Goal: Transaction & Acquisition: Purchase product/service

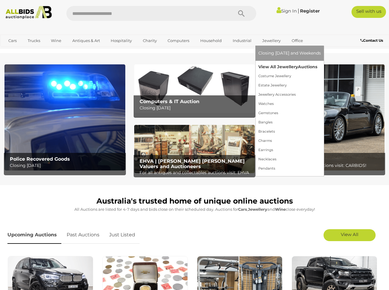
click at [276, 65] on link "View All Jewellery Auctions" at bounding box center [289, 66] width 62 height 9
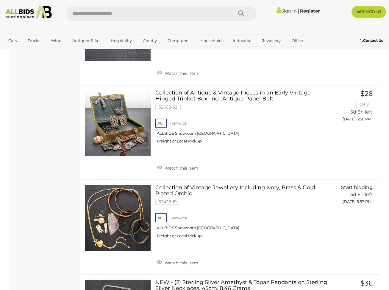
scroll to position [1889, 0]
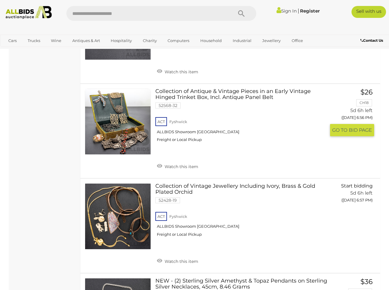
click at [120, 107] on link at bounding box center [118, 121] width 66 height 66
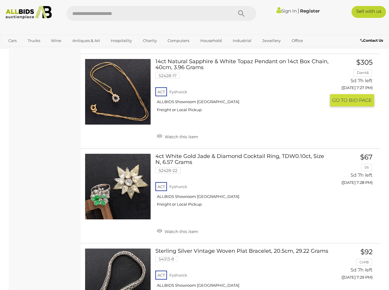
scroll to position [3524, 0]
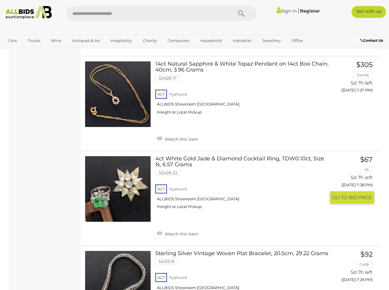
click at [134, 157] on link at bounding box center [118, 189] width 66 height 66
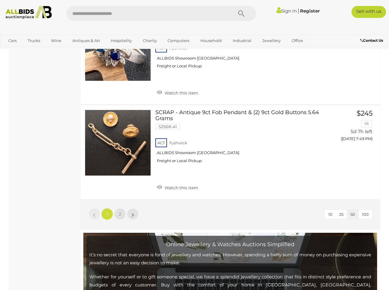
scroll to position [4699, 0]
click at [119, 211] on span "2" at bounding box center [120, 213] width 2 height 5
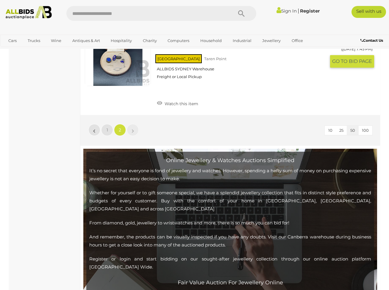
scroll to position [934, 0]
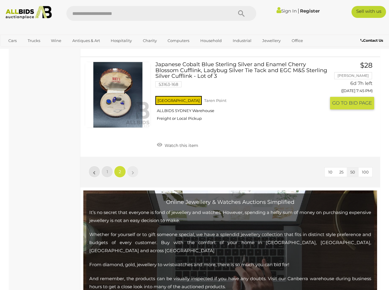
scroll to position [890, 0]
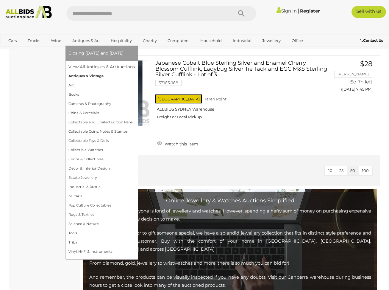
click at [77, 74] on link "Antiques & Vintage" at bounding box center [101, 75] width 66 height 9
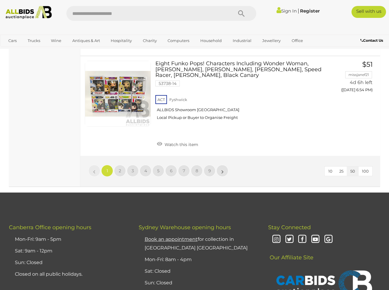
scroll to position [4702, 0]
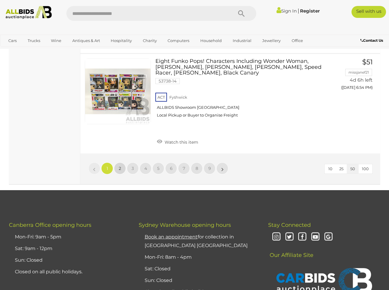
click at [121, 162] on link "2" at bounding box center [120, 168] width 12 height 12
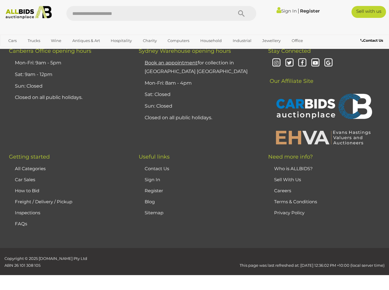
scroll to position [79, 0]
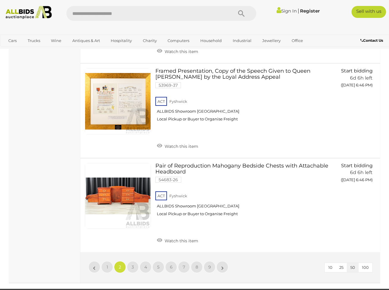
scroll to position [4539, 0]
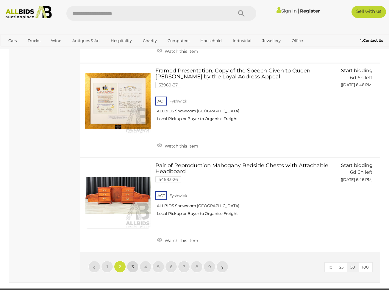
click at [133, 264] on span "3" at bounding box center [133, 266] width 2 height 5
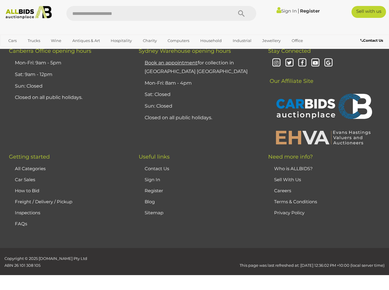
scroll to position [79, 0]
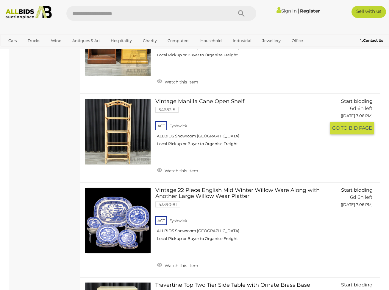
scroll to position [3563, 0]
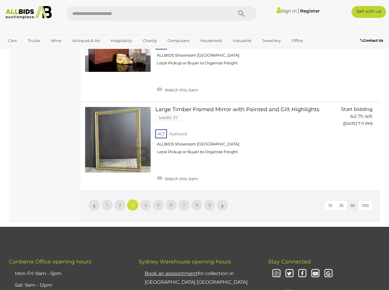
click at [146, 202] on span "4" at bounding box center [145, 204] width 3 height 5
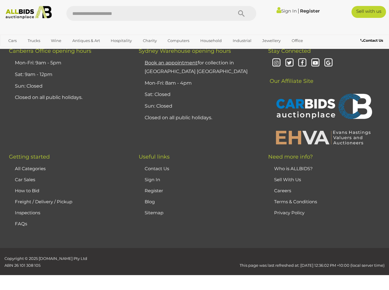
scroll to position [79, 0]
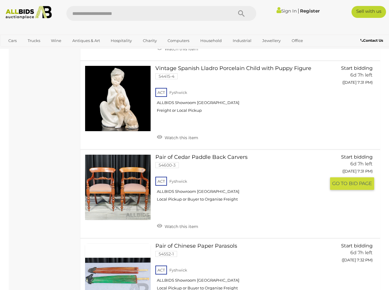
scroll to position [3212, 0]
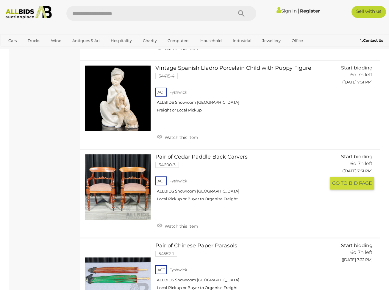
click at [117, 154] on link at bounding box center [118, 187] width 66 height 66
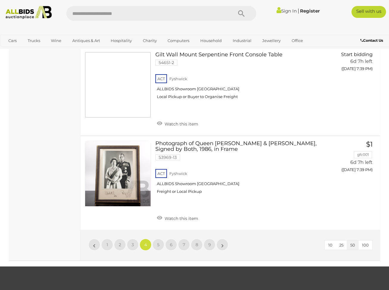
scroll to position [4507, 0]
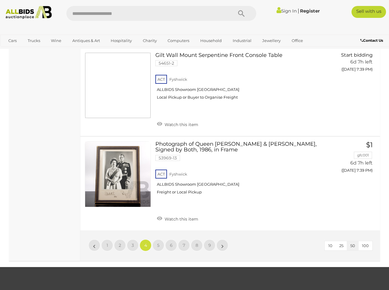
click at [157, 242] on span "5" at bounding box center [158, 244] width 2 height 5
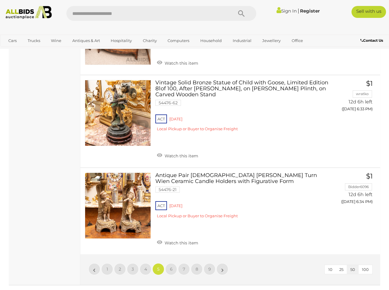
scroll to position [4386, 0]
click at [160, 262] on link "5" at bounding box center [158, 268] width 12 height 12
click at [158, 266] on span "5" at bounding box center [158, 268] width 2 height 5
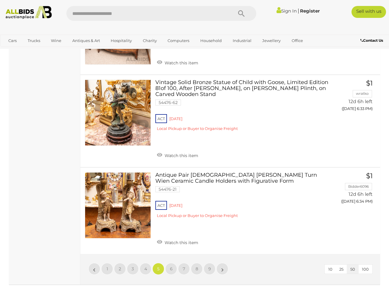
click at [158, 266] on span "5" at bounding box center [158, 268] width 2 height 5
click at [173, 262] on link "6" at bounding box center [171, 268] width 12 height 12
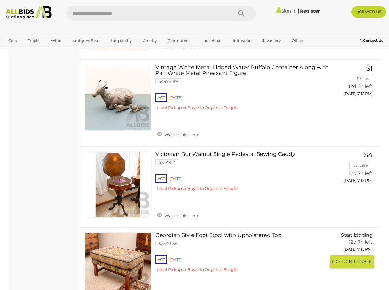
scroll to position [4099, 0]
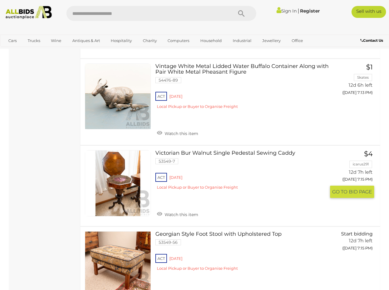
click at [126, 150] on link at bounding box center [118, 183] width 66 height 66
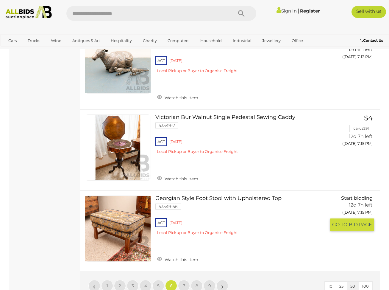
scroll to position [4138, 0]
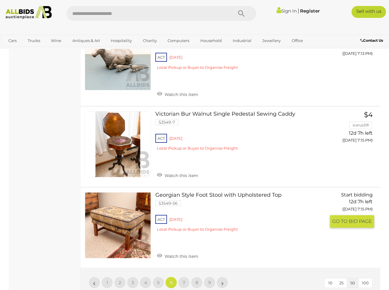
click at [123, 192] on link at bounding box center [118, 225] width 66 height 66
click at [185, 276] on link "7" at bounding box center [184, 282] width 12 height 12
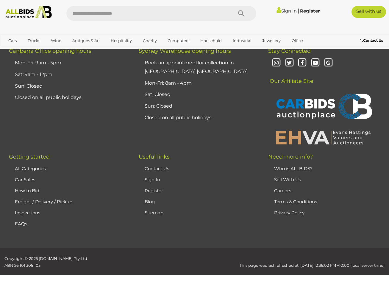
scroll to position [79, 0]
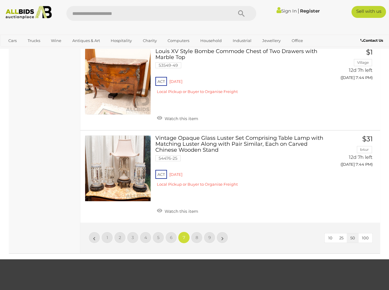
scroll to position [4153, 0]
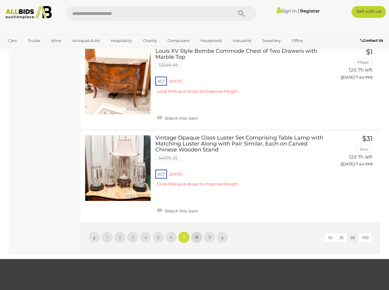
click at [199, 231] on link "8" at bounding box center [197, 237] width 12 height 12
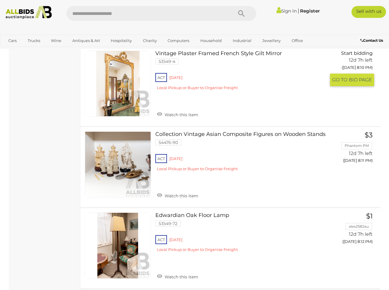
scroll to position [4142, 0]
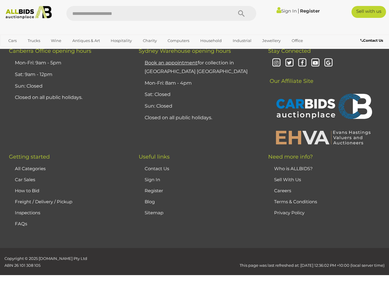
scroll to position [79, 0]
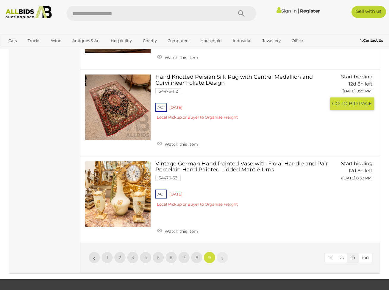
scroll to position [1759, 0]
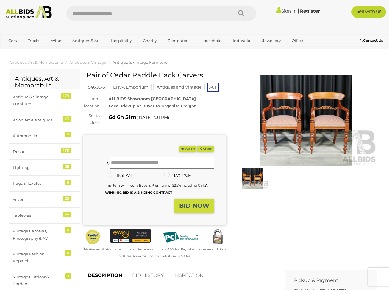
click at [282, 145] on img at bounding box center [306, 120] width 143 height 92
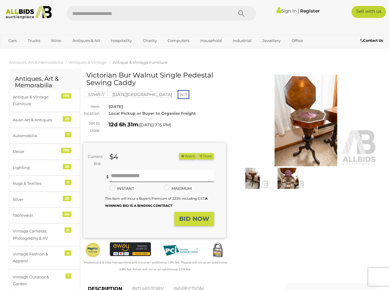
click at [333, 143] on img at bounding box center [306, 120] width 143 height 92
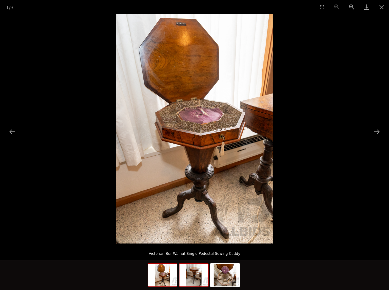
scroll to position [189, 0]
click at [227, 282] on img at bounding box center [225, 274] width 29 height 23
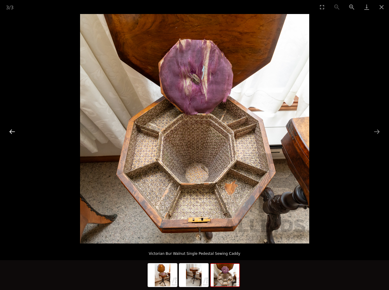
click at [10, 129] on button "Previous slide" at bounding box center [12, 132] width 12 height 12
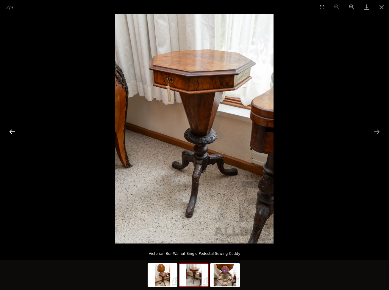
click at [10, 130] on button "Previous slide" at bounding box center [12, 132] width 12 height 12
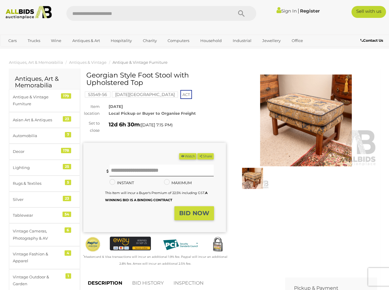
click at [289, 159] on img at bounding box center [306, 120] width 143 height 92
